Goal: Navigation & Orientation: Find specific page/section

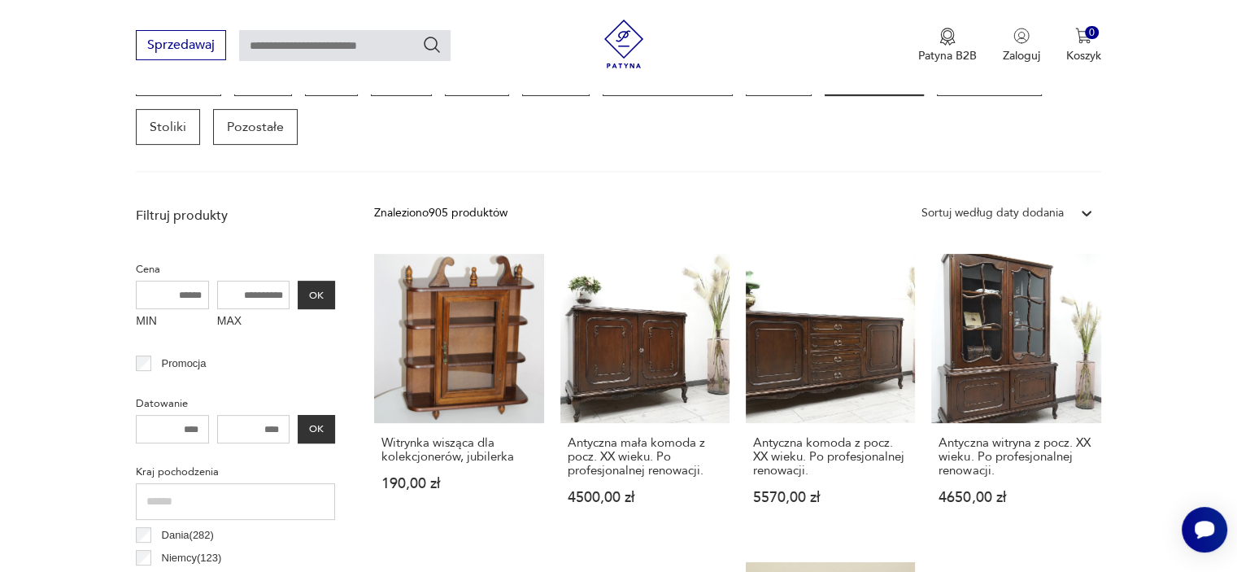
scroll to position [349, 0]
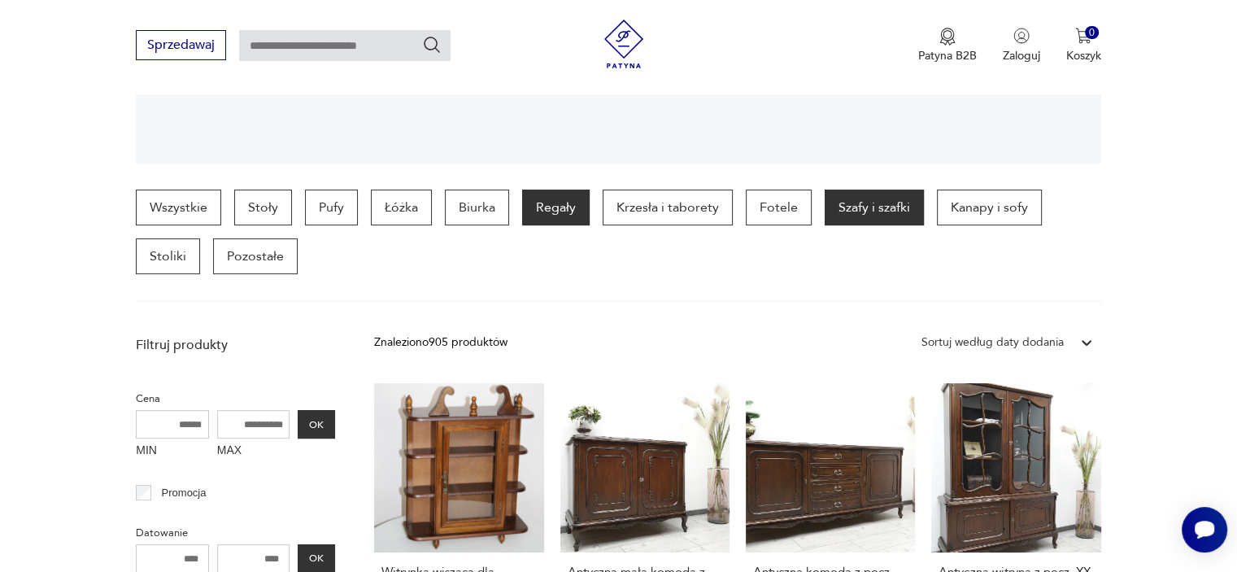
click at [563, 201] on p "Regały" at bounding box center [555, 207] width 67 height 36
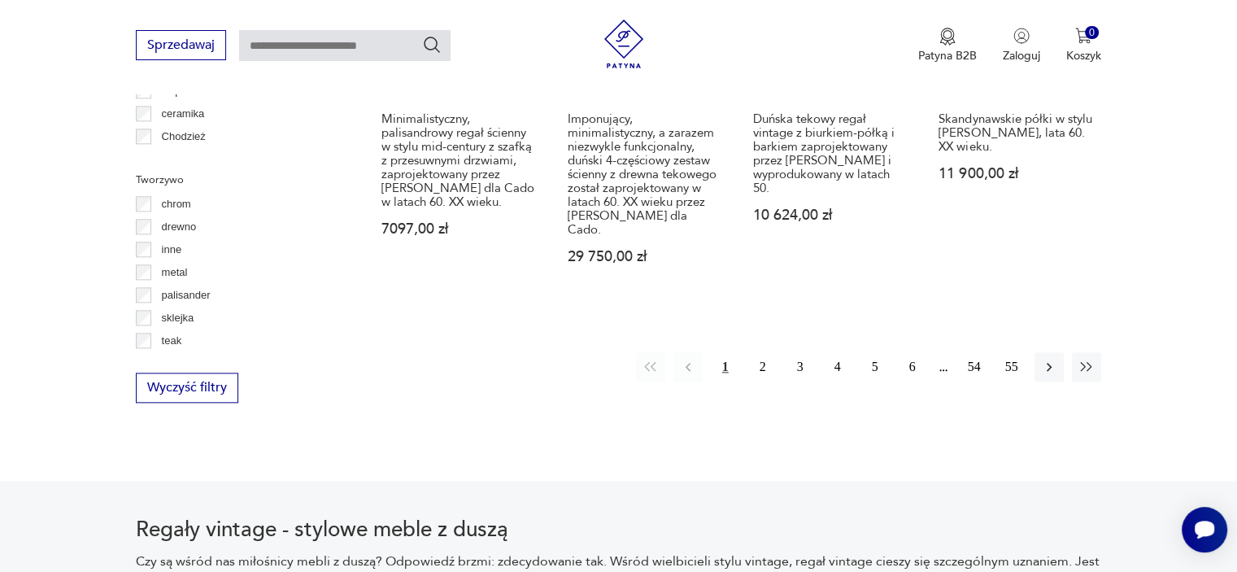
scroll to position [1894, 0]
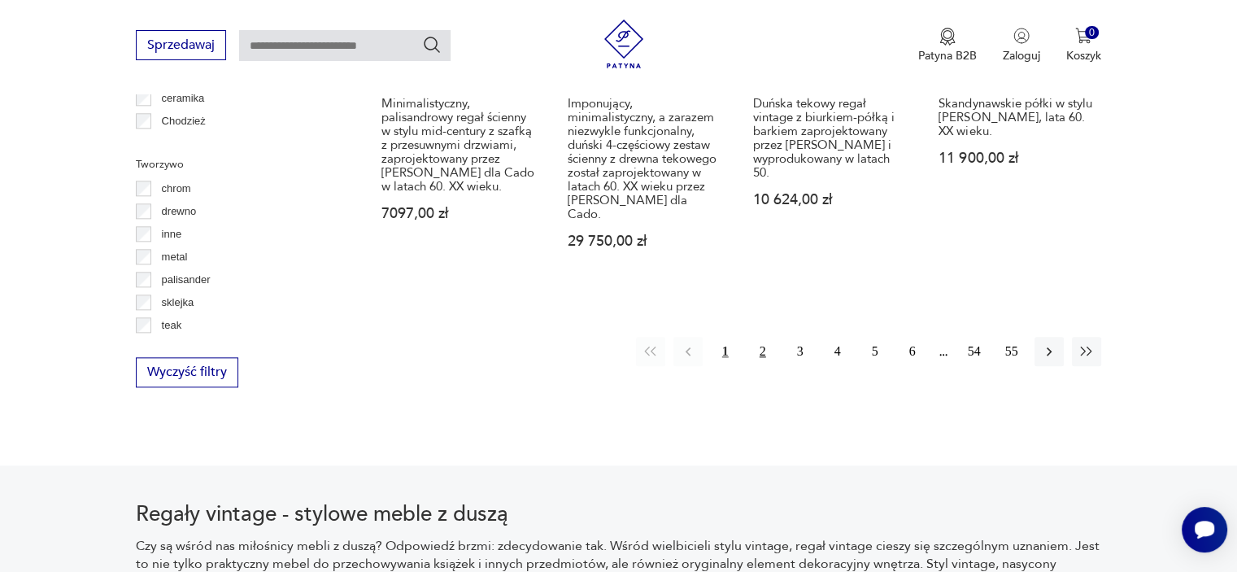
click at [763, 337] on button "2" at bounding box center [762, 351] width 29 height 29
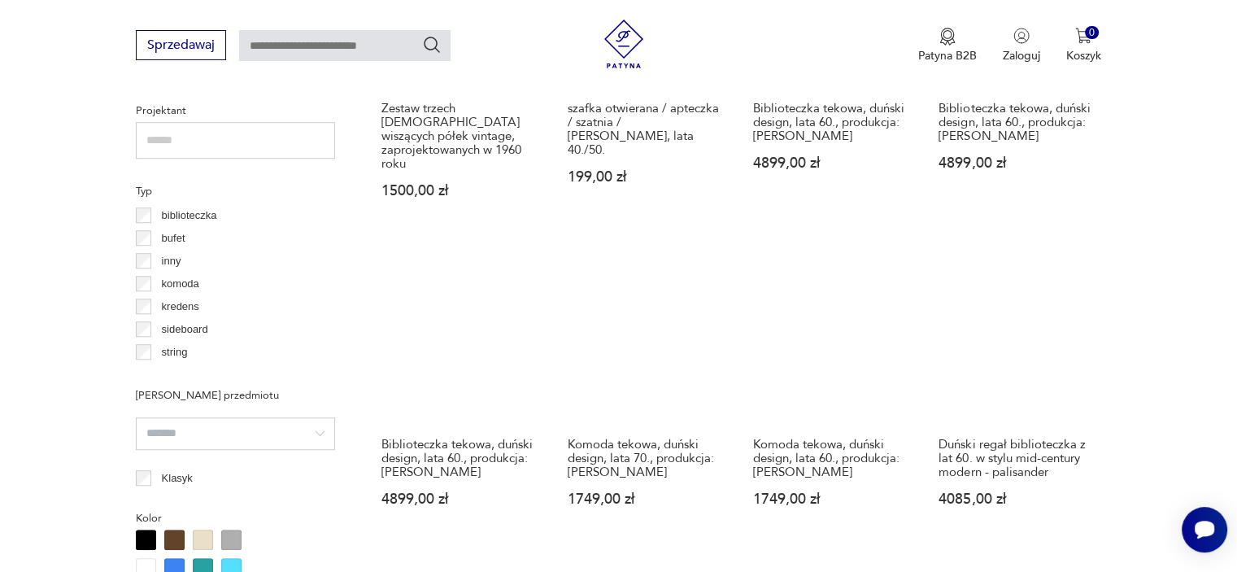
scroll to position [1569, 0]
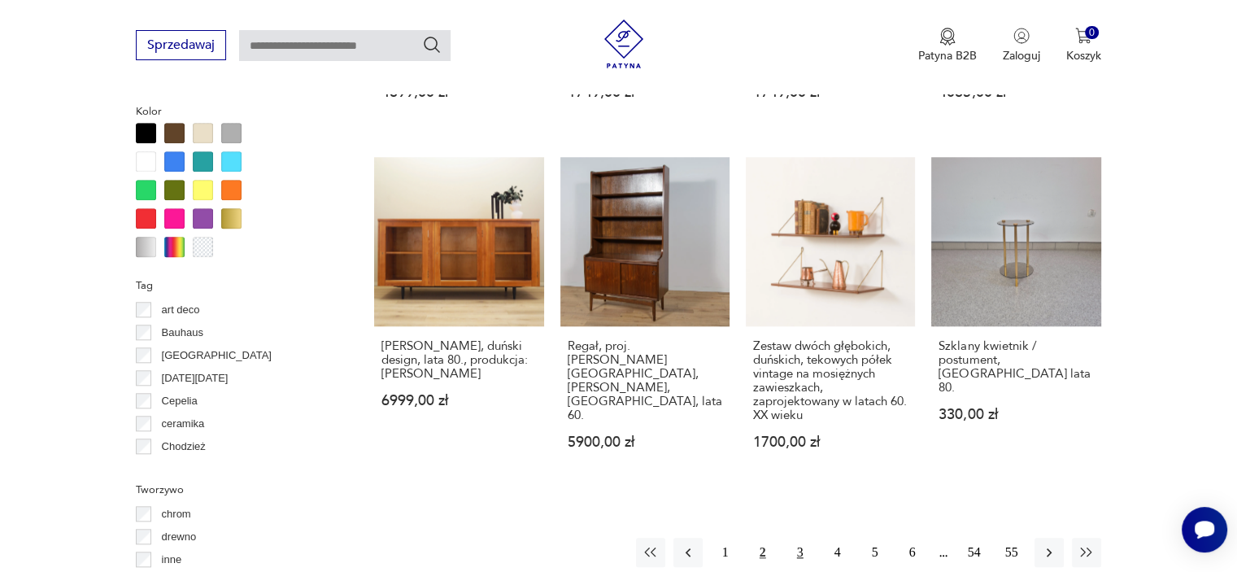
click at [797, 537] on button "3" at bounding box center [799, 551] width 29 height 29
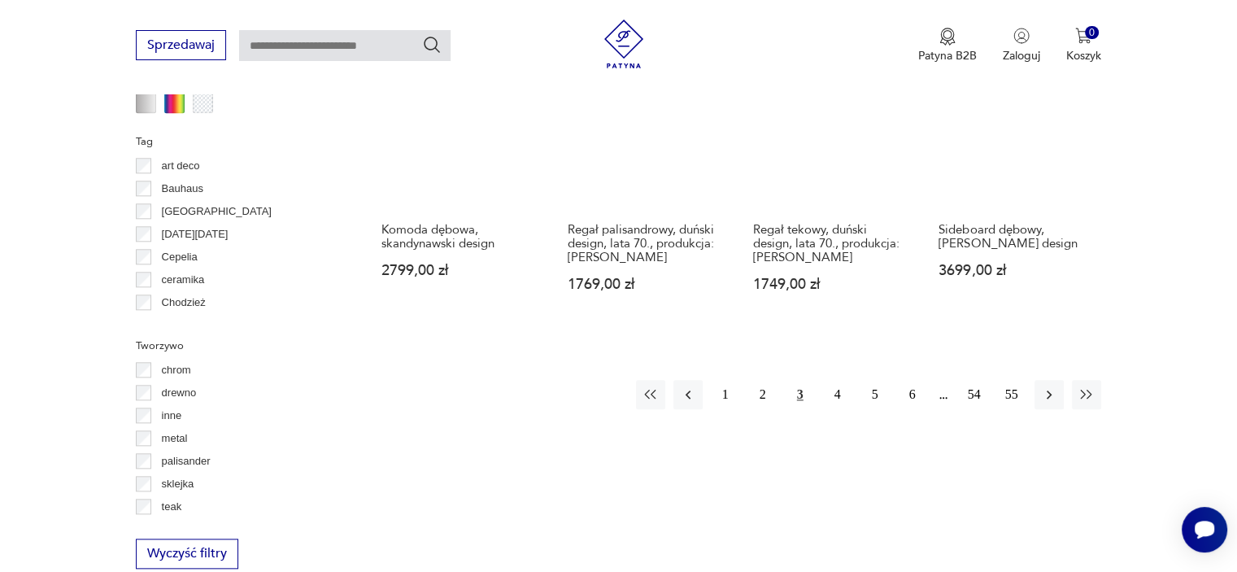
scroll to position [1813, 0]
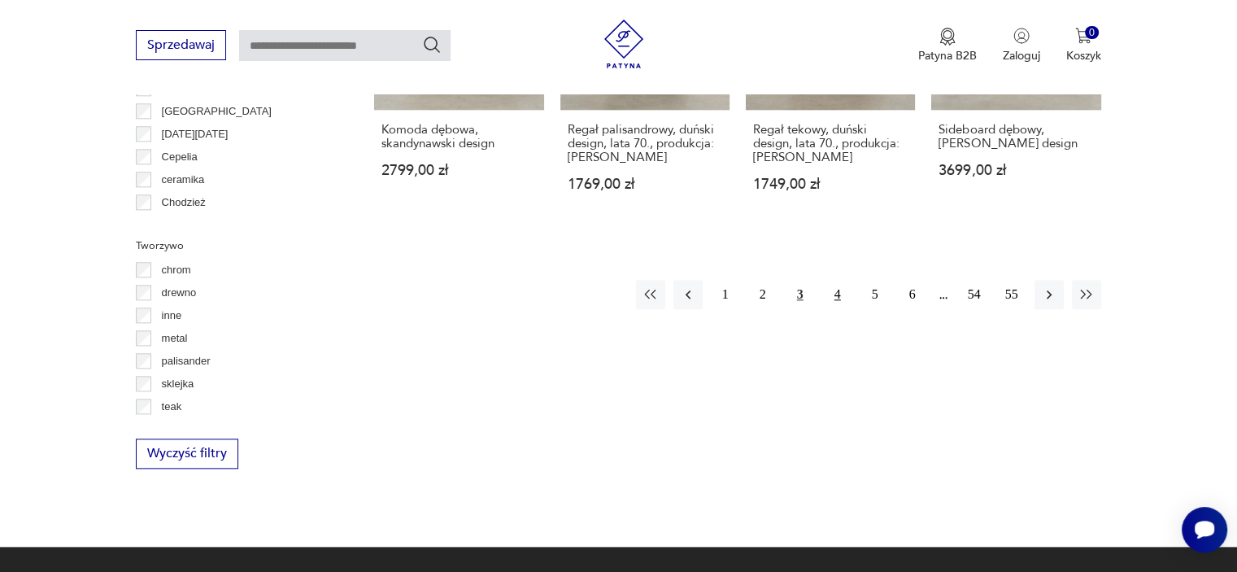
click at [829, 280] on button "4" at bounding box center [837, 294] width 29 height 29
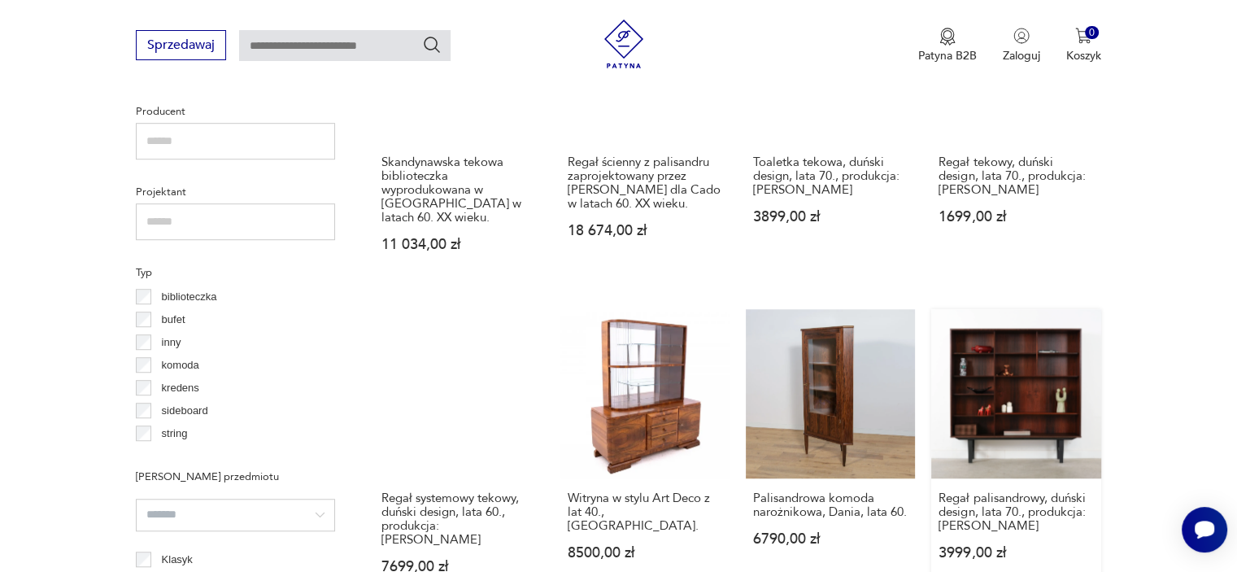
scroll to position [1488, 0]
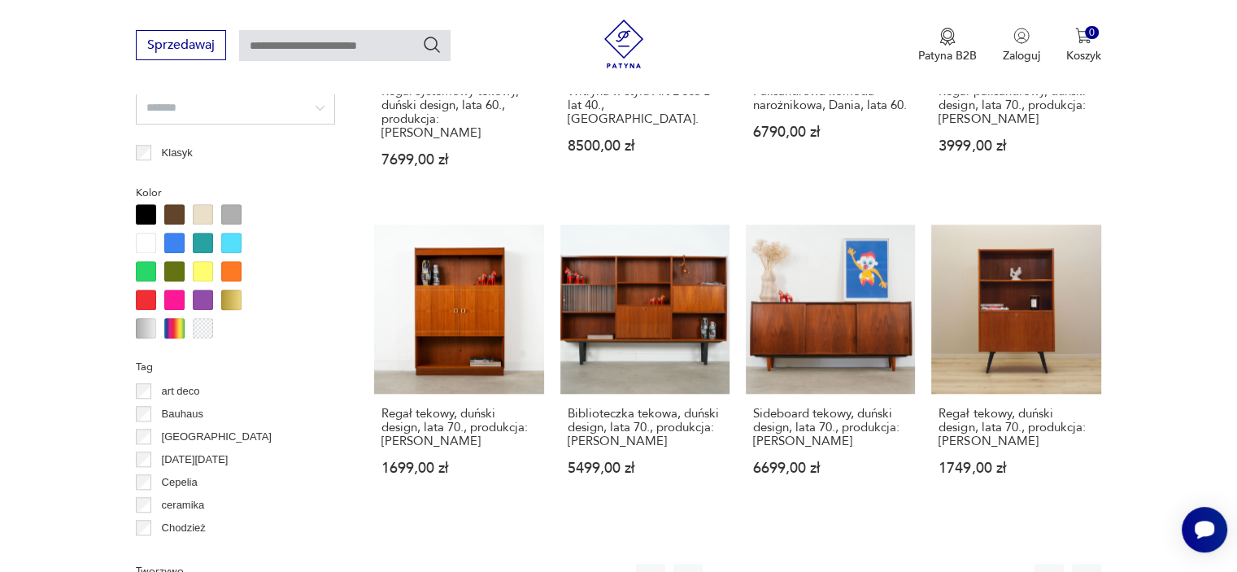
click at [878, 563] on button "5" at bounding box center [874, 577] width 29 height 29
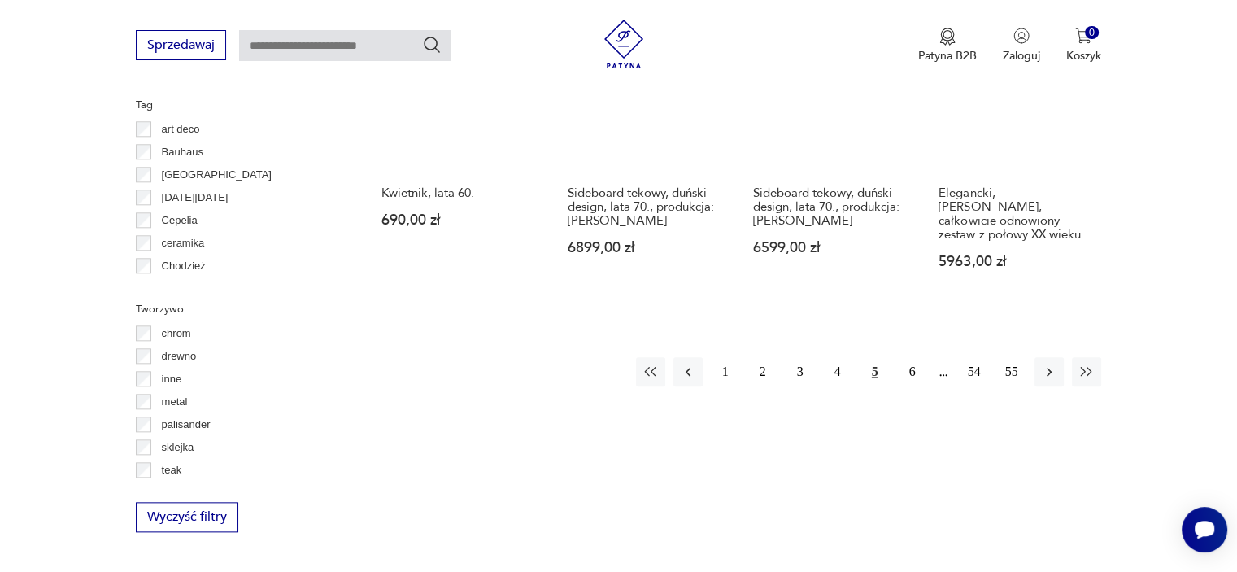
scroll to position [1894, 0]
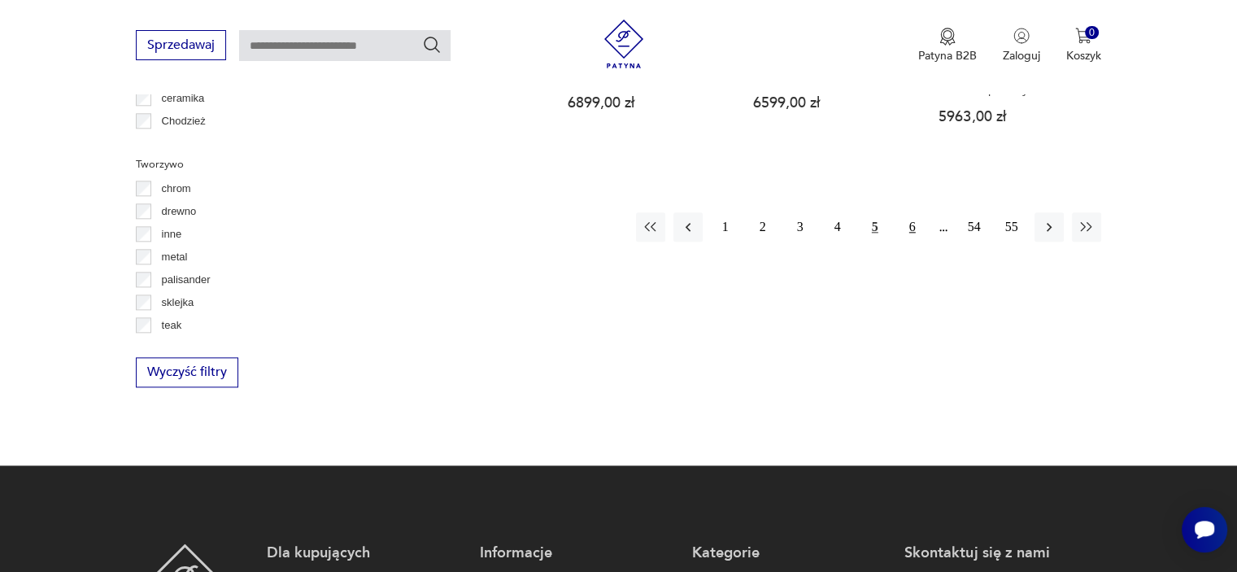
click at [906, 212] on button "6" at bounding box center [912, 226] width 29 height 29
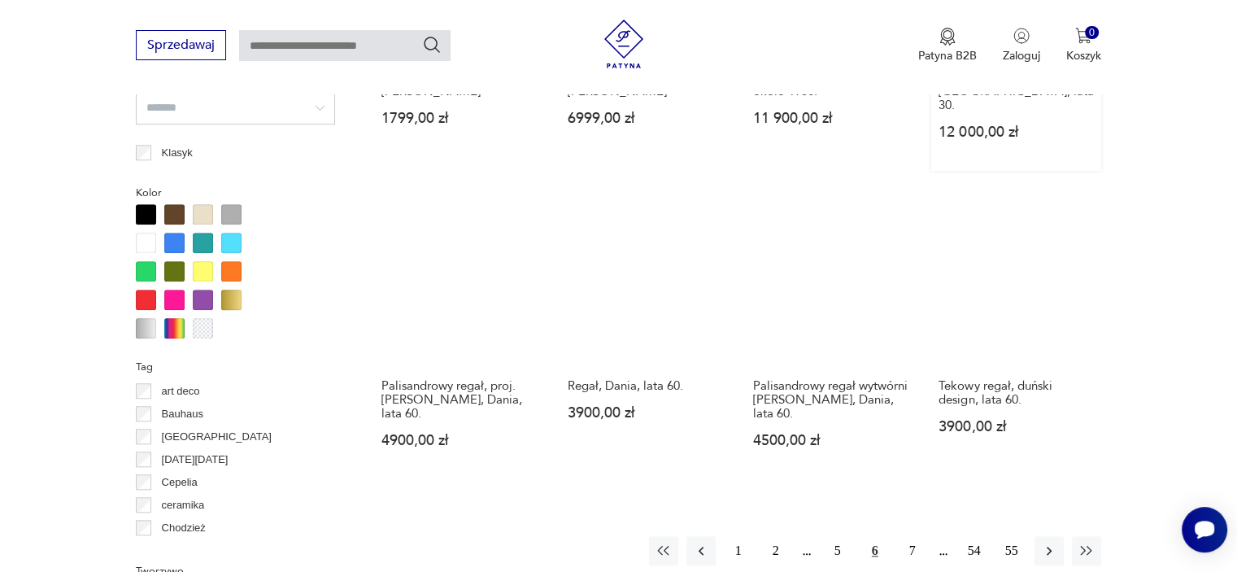
scroll to position [1813, 0]
